Goal: Transaction & Acquisition: Purchase product/service

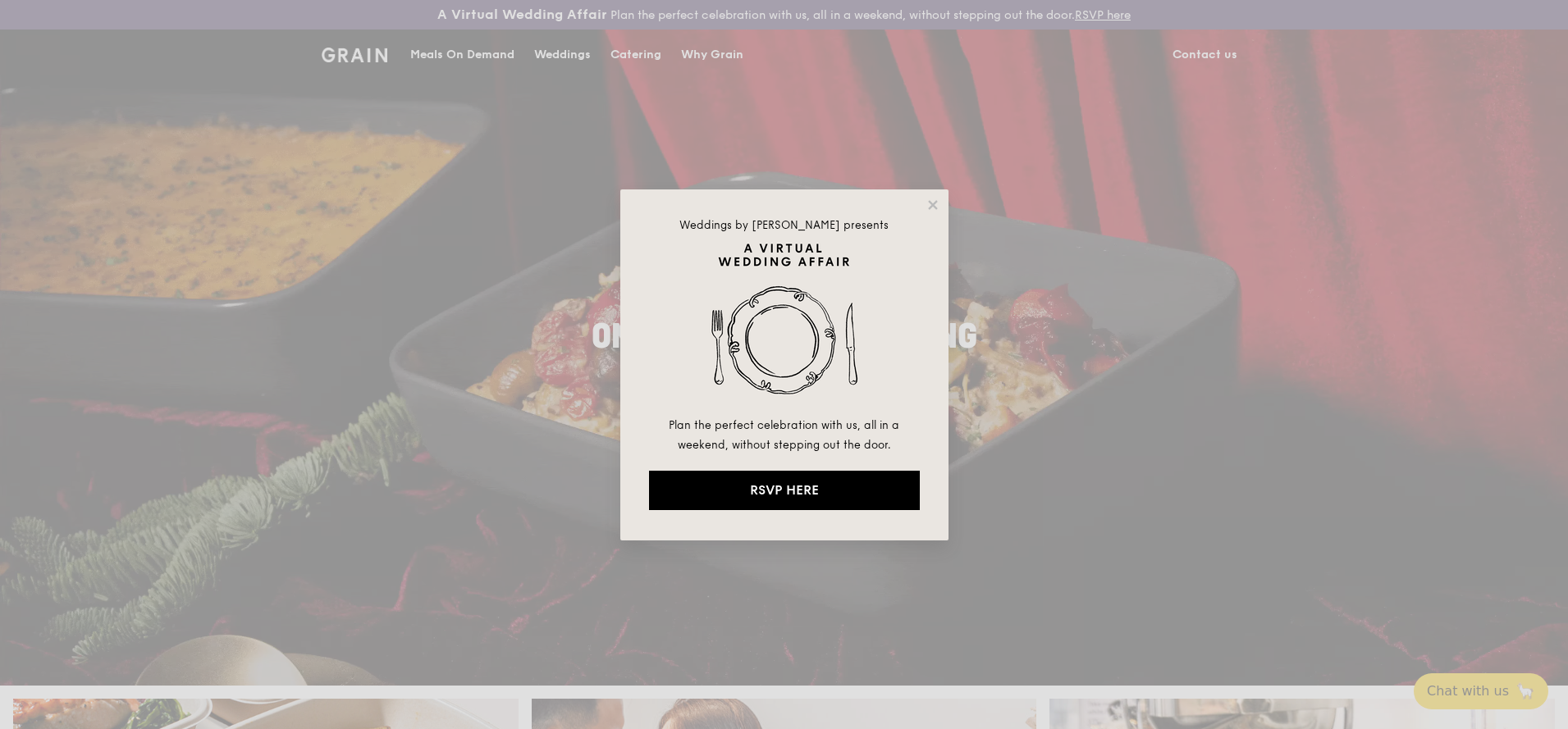
click at [452, 55] on div "Weddings by [PERSON_NAME] presents Plan the perfect celebration with us, all in…" at bounding box center [784, 364] width 1568 height 729
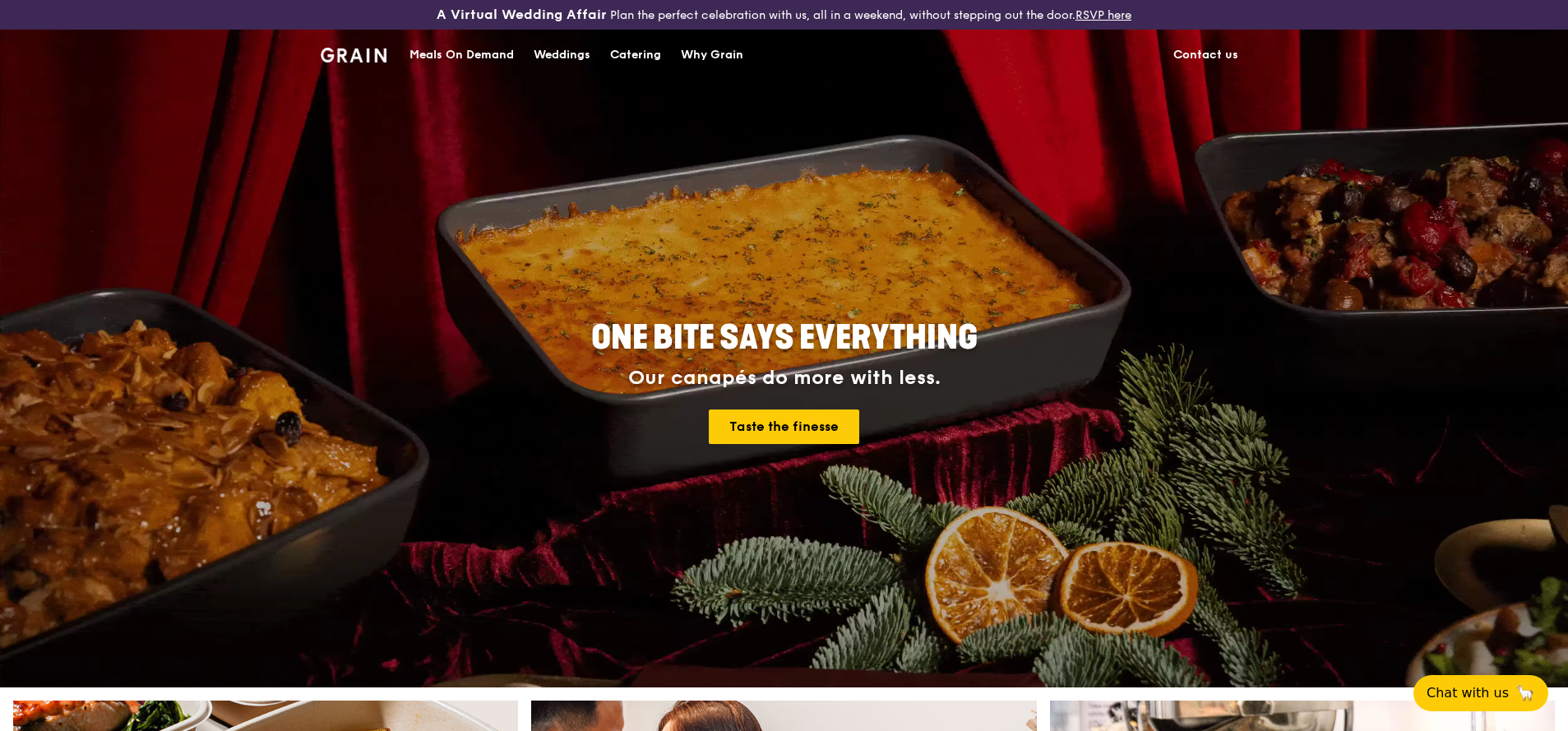
click at [453, 55] on div "Meals On Demand" at bounding box center [462, 54] width 105 height 50
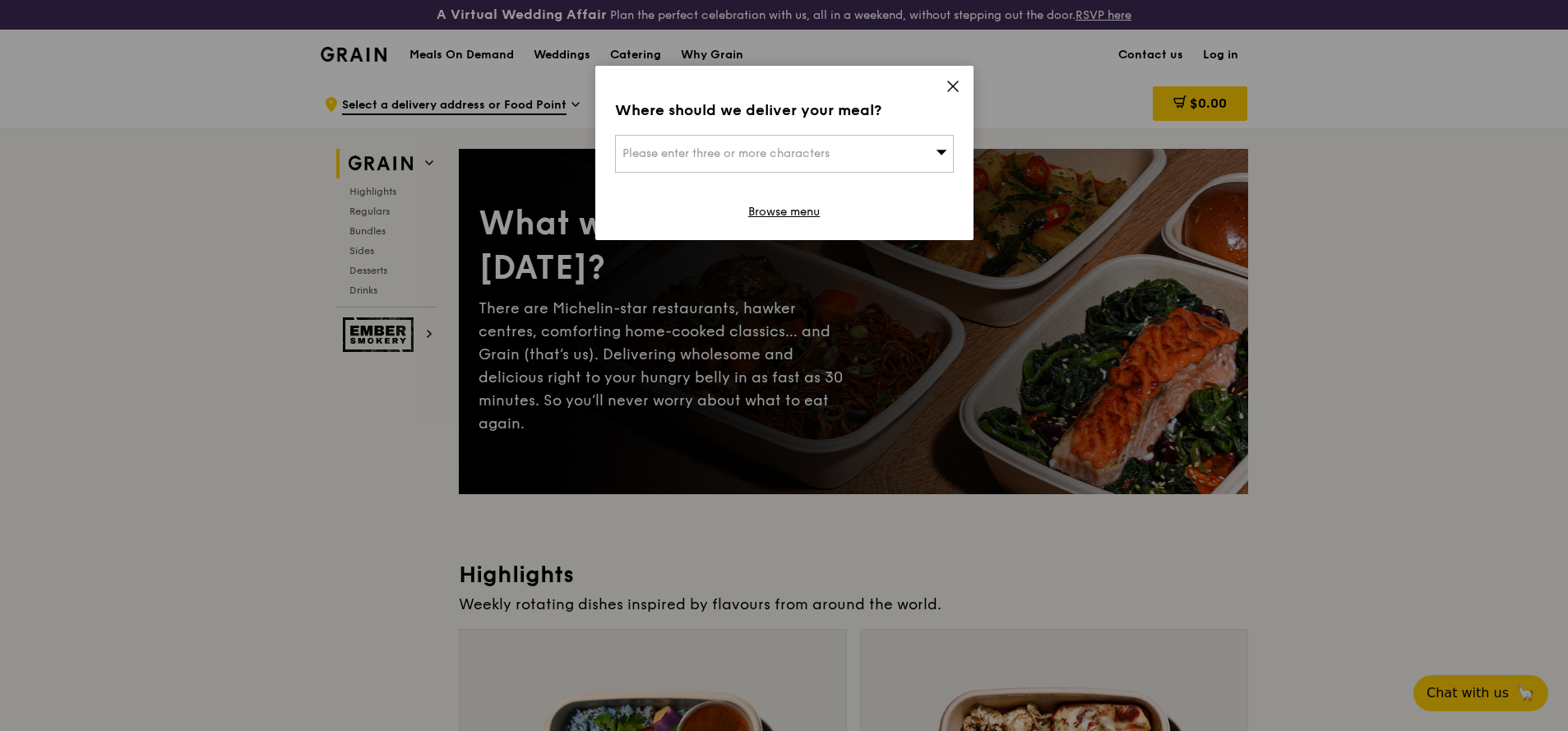
click at [810, 155] on span "Please enter three or more characters" at bounding box center [725, 153] width 207 height 14
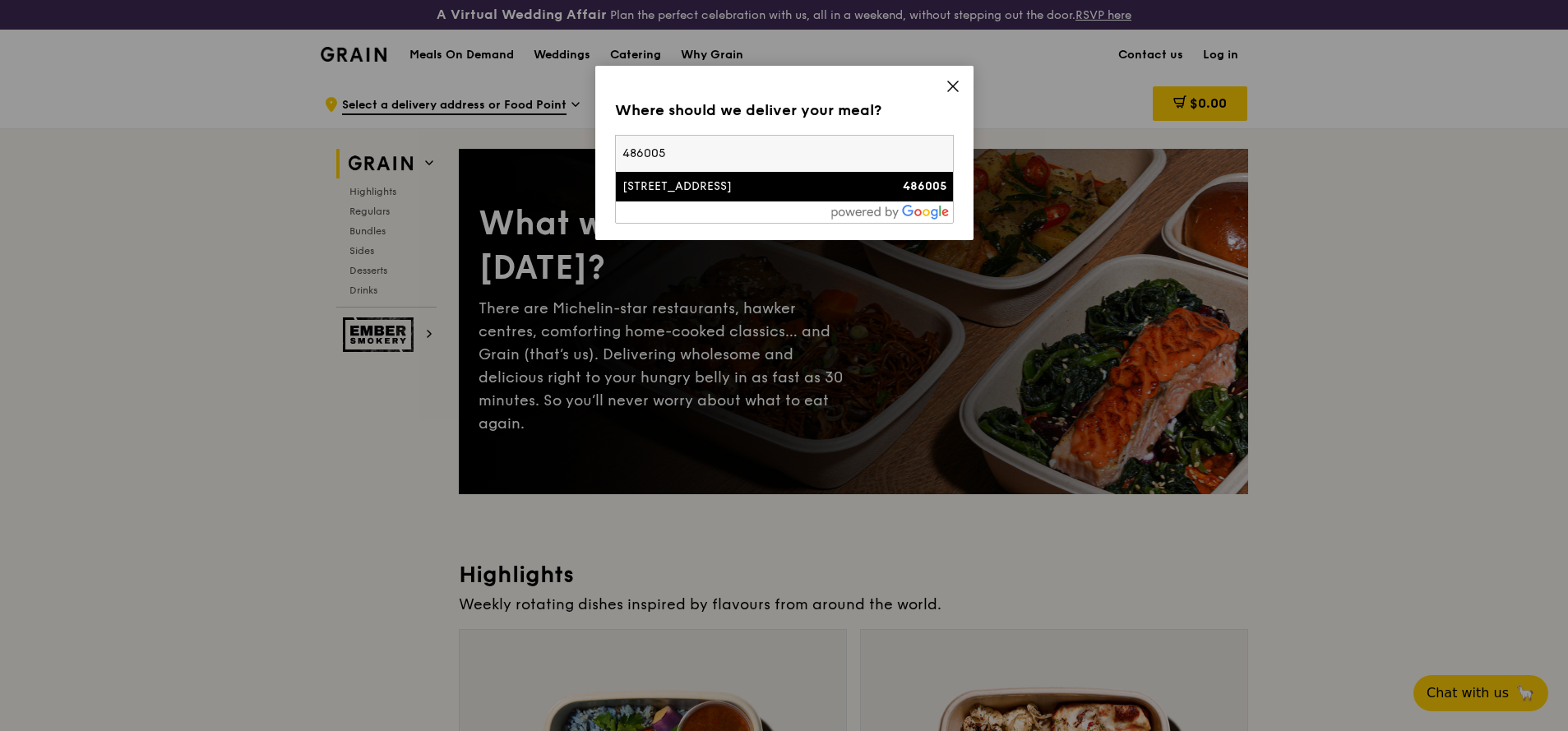
type input "486005"
click at [806, 196] on li "[STREET_ADDRESS] 486005" at bounding box center [784, 186] width 337 height 29
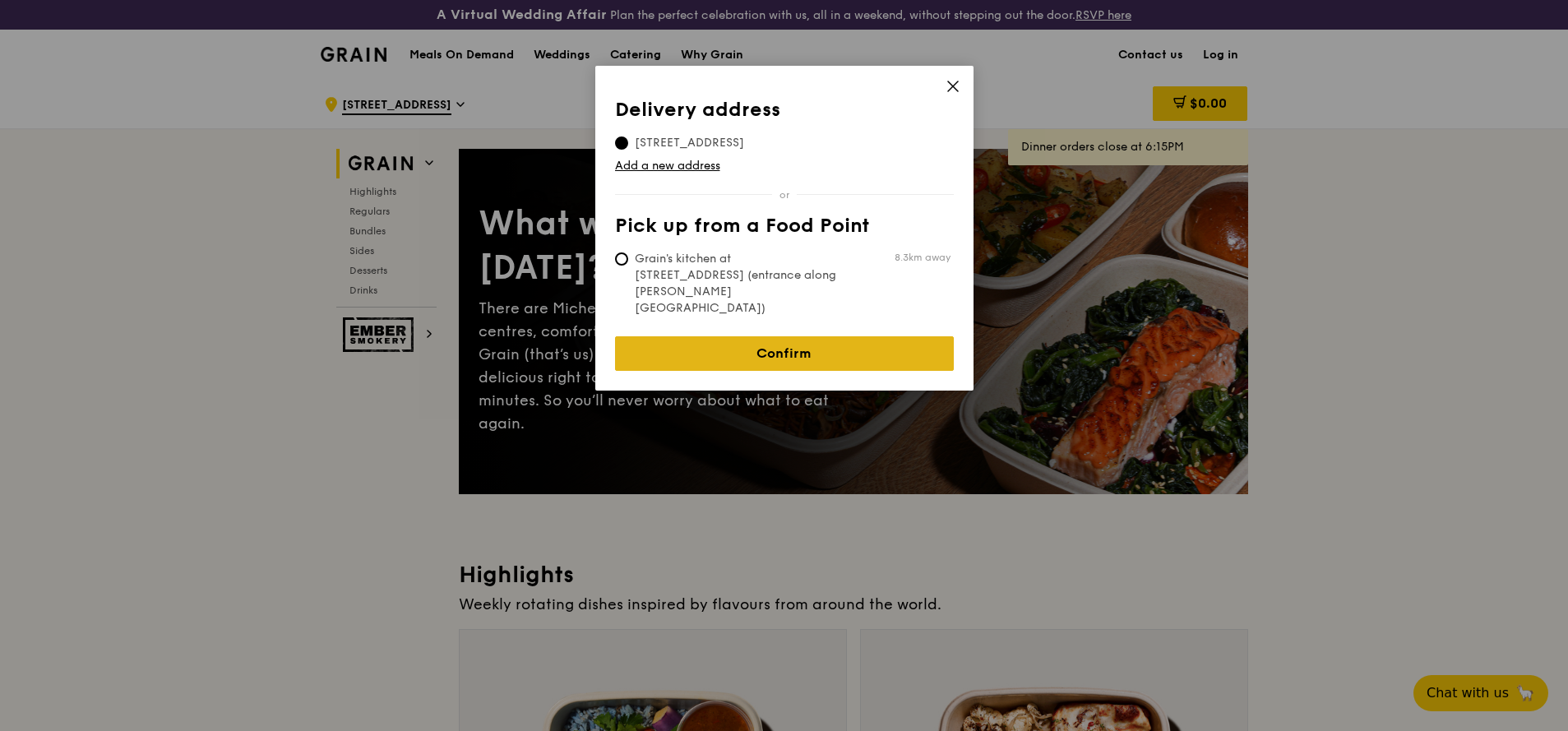
click at [927, 336] on link "Confirm" at bounding box center [784, 353] width 339 height 35
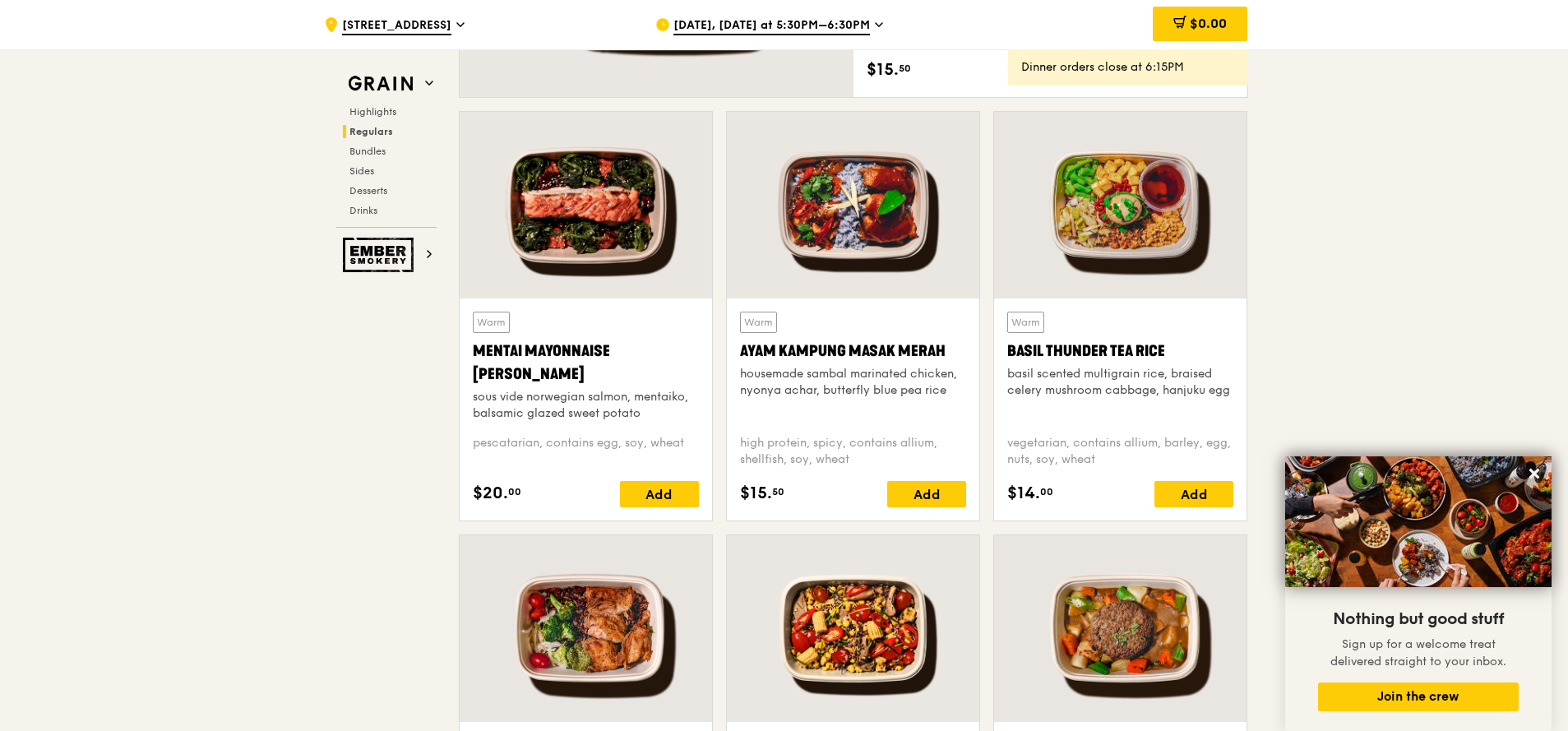
scroll to position [1678, 0]
